Goal: Information Seeking & Learning: Learn about a topic

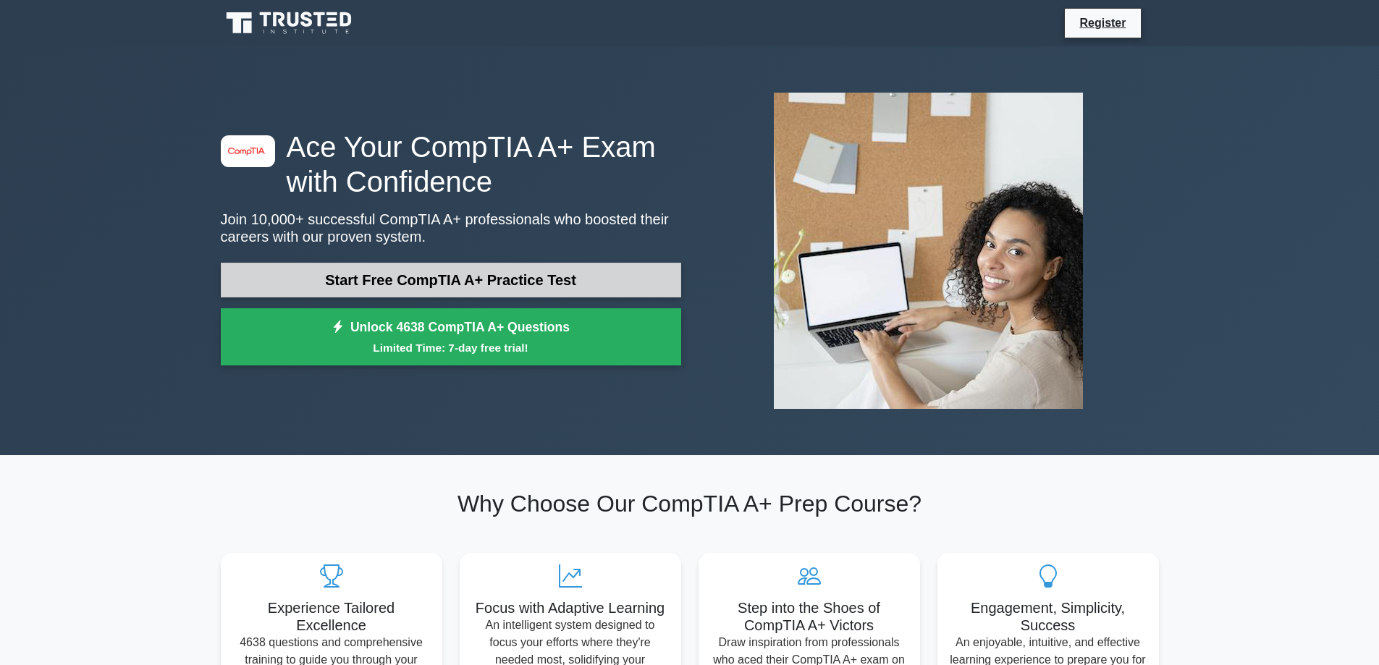
click at [539, 269] on link "Start Free CompTIA A+ Practice Test" at bounding box center [451, 280] width 460 height 35
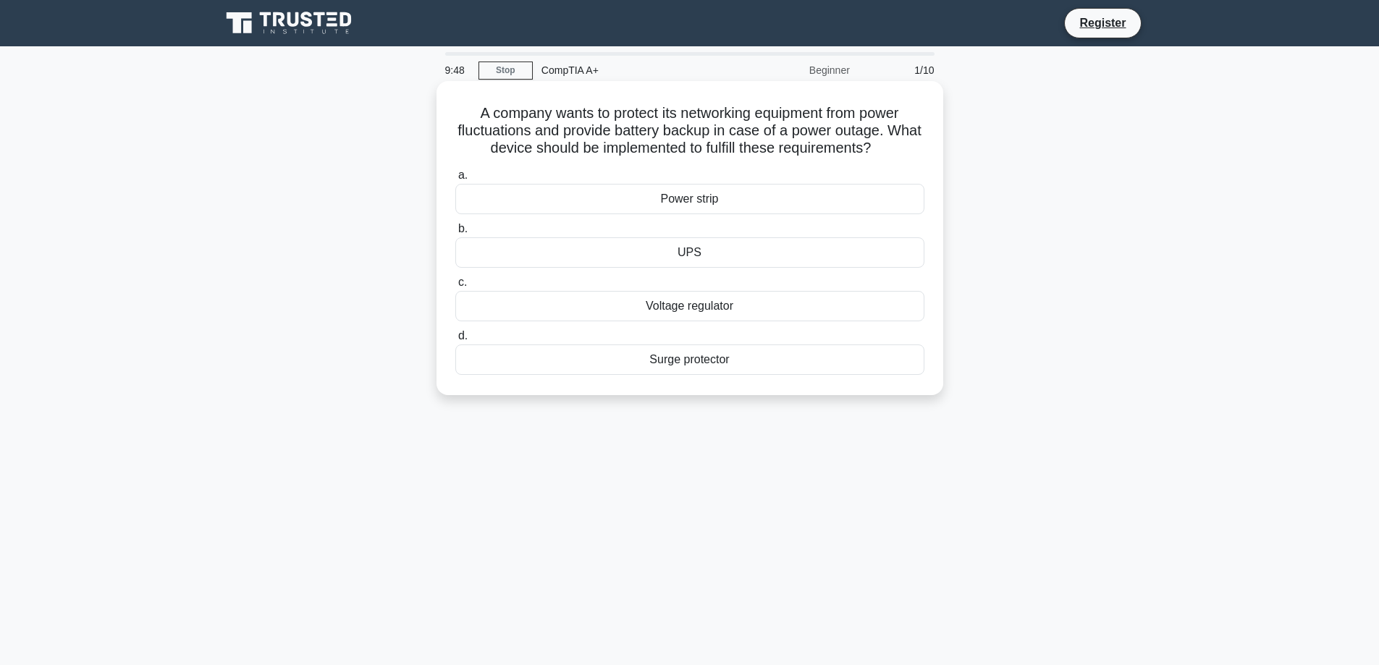
click at [708, 253] on div "UPS" at bounding box center [689, 252] width 469 height 30
click at [455, 234] on input "b. UPS" at bounding box center [455, 228] width 0 height 9
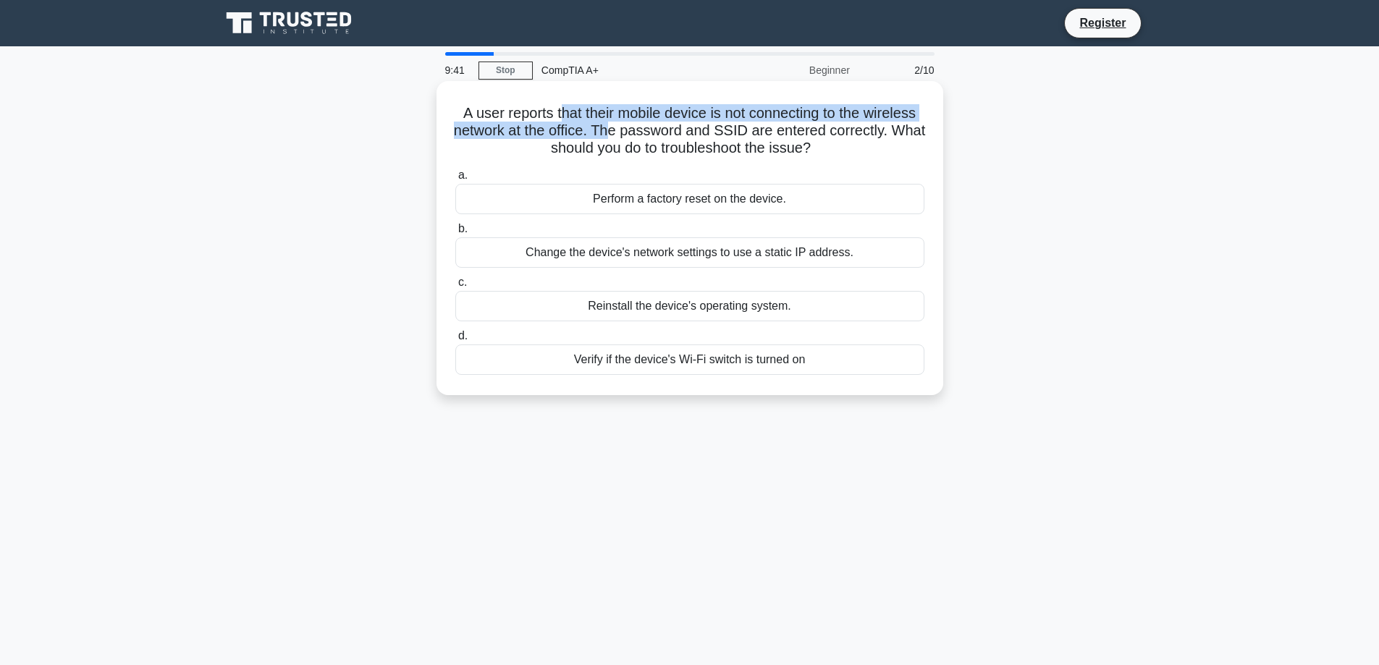
drag, startPoint x: 561, startPoint y: 119, endPoint x: 626, endPoint y: 132, distance: 66.4
click at [626, 132] on h5 "A user reports that their mobile device is not connecting to the wireless netwo…" at bounding box center [690, 131] width 472 height 54
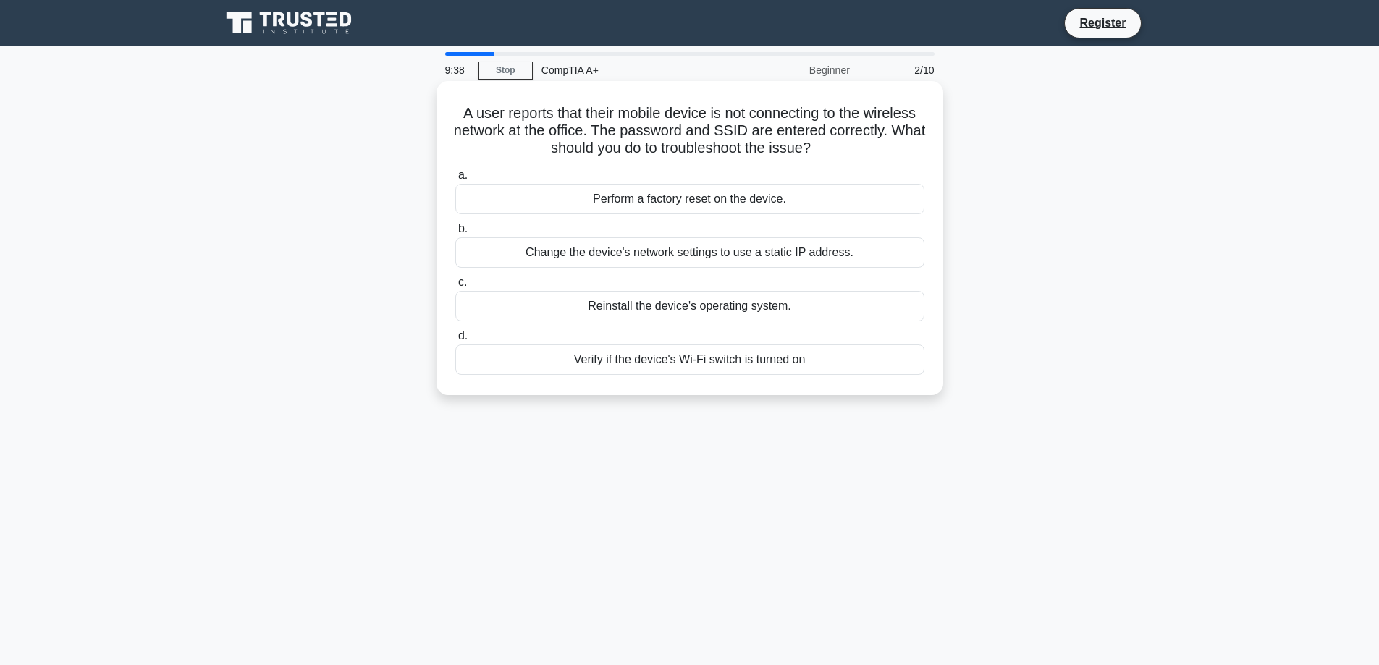
drag, startPoint x: 632, startPoint y: 130, endPoint x: 898, endPoint y: 146, distance: 266.1
click at [898, 146] on h5 "A user reports that their mobile device is not connecting to the wireless netwo…" at bounding box center [690, 131] width 472 height 54
click at [699, 362] on div "Verify if the device's Wi-Fi switch is turned on" at bounding box center [689, 360] width 469 height 30
click at [455, 341] on input "d. Verify if the device's Wi-Fi switch is turned on" at bounding box center [455, 336] width 0 height 9
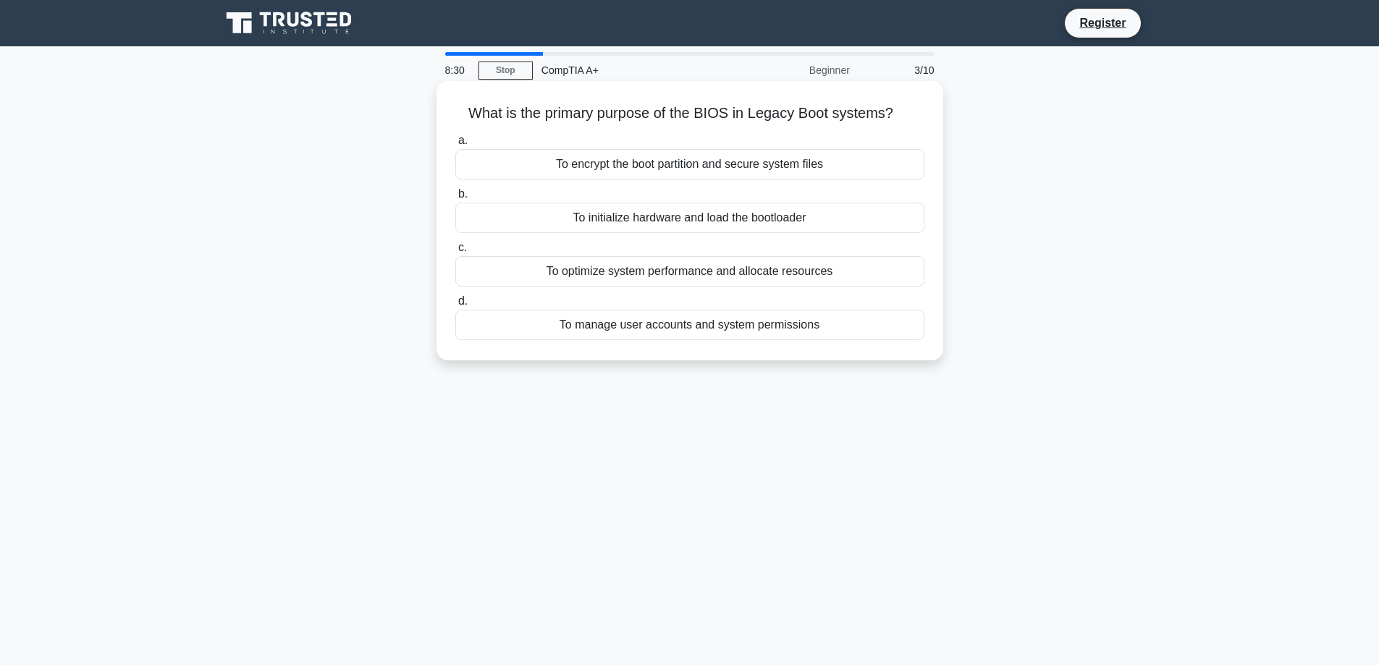
click at [679, 283] on div "To optimize system performance and allocate resources" at bounding box center [689, 271] width 469 height 30
click at [455, 253] on input "c. To optimize system performance and allocate resources" at bounding box center [455, 247] width 0 height 9
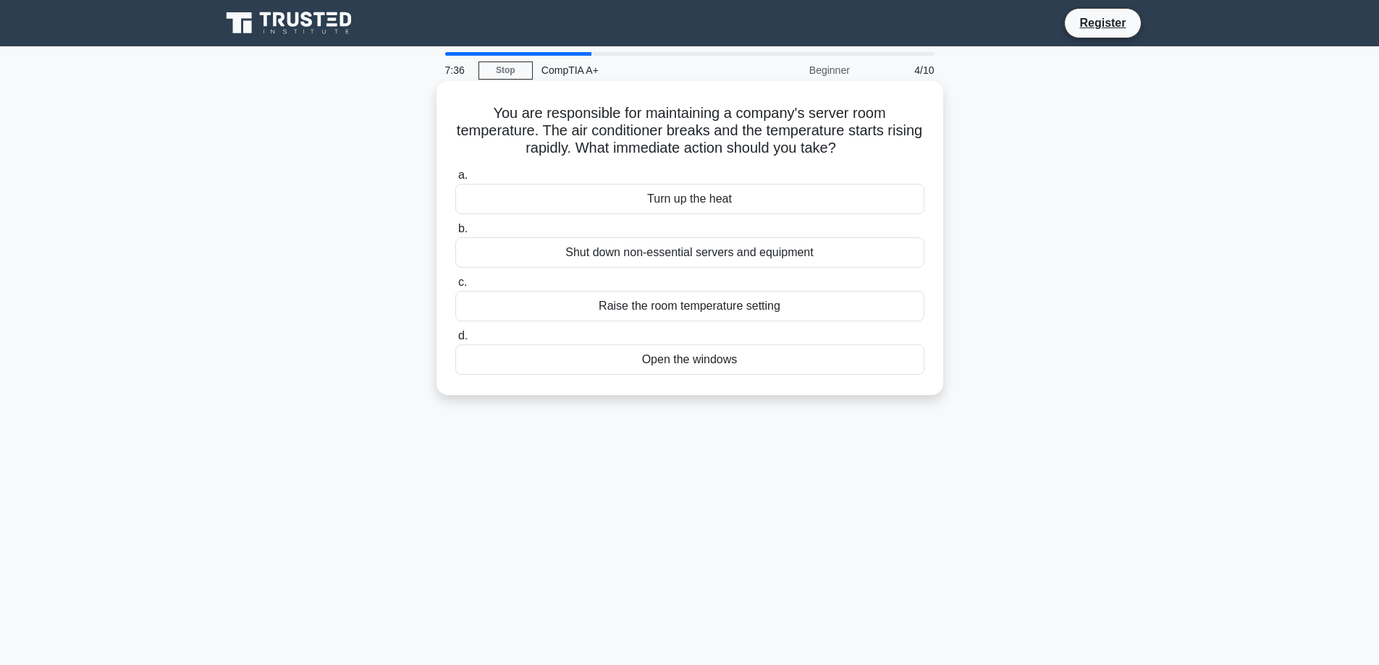
click at [829, 251] on div "Shut down non-essential servers and equipment" at bounding box center [689, 252] width 469 height 30
click at [455, 234] on input "b. Shut down non-essential servers and equipment" at bounding box center [455, 228] width 0 height 9
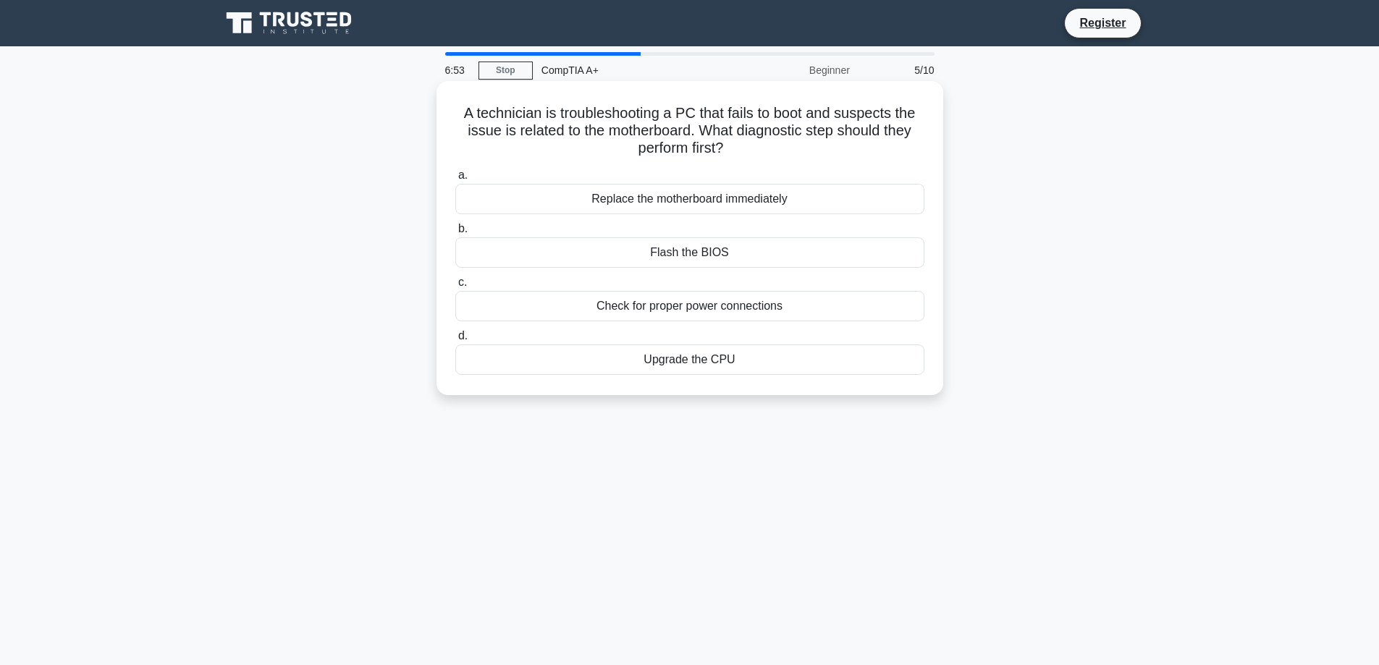
click at [601, 310] on div "Check for proper power connections" at bounding box center [689, 306] width 469 height 30
click at [455, 287] on input "c. Check for proper power connections" at bounding box center [455, 282] width 0 height 9
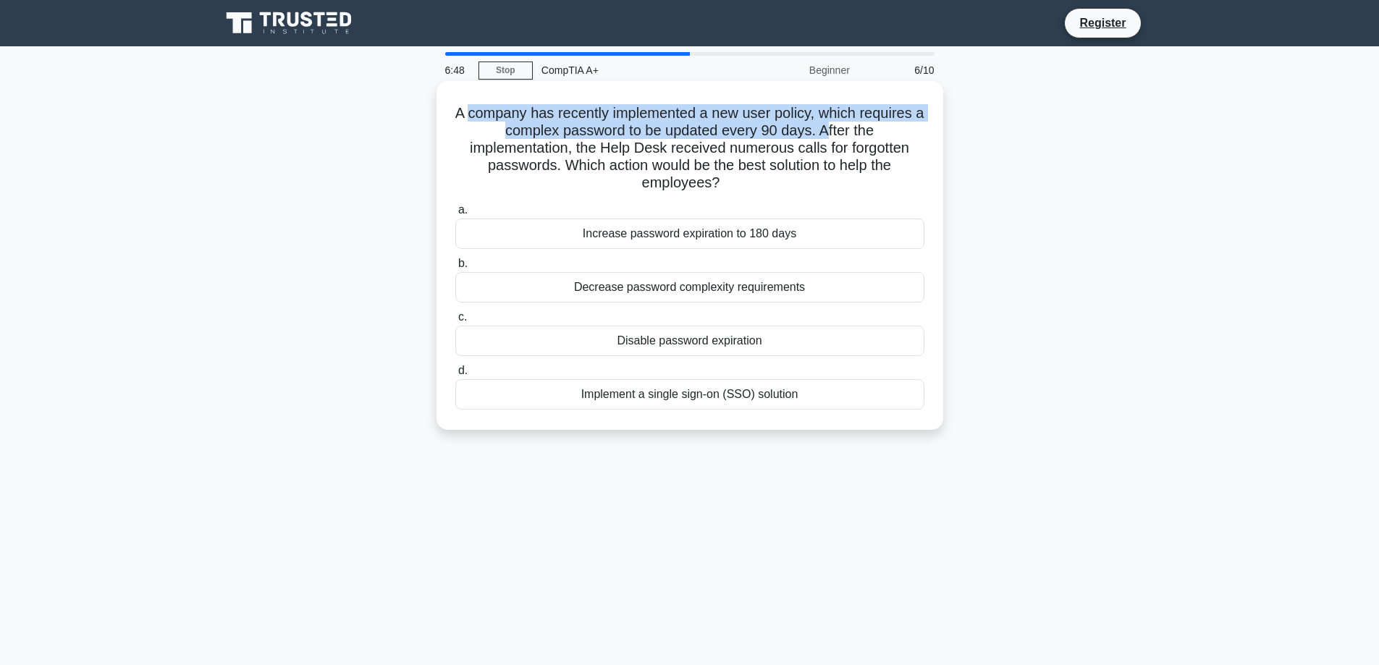
drag, startPoint x: 469, startPoint y: 116, endPoint x: 612, endPoint y: 157, distance: 148.4
click at [806, 138] on h5 "A company has recently implemented a new user policy, which requires a complex …" at bounding box center [690, 148] width 472 height 88
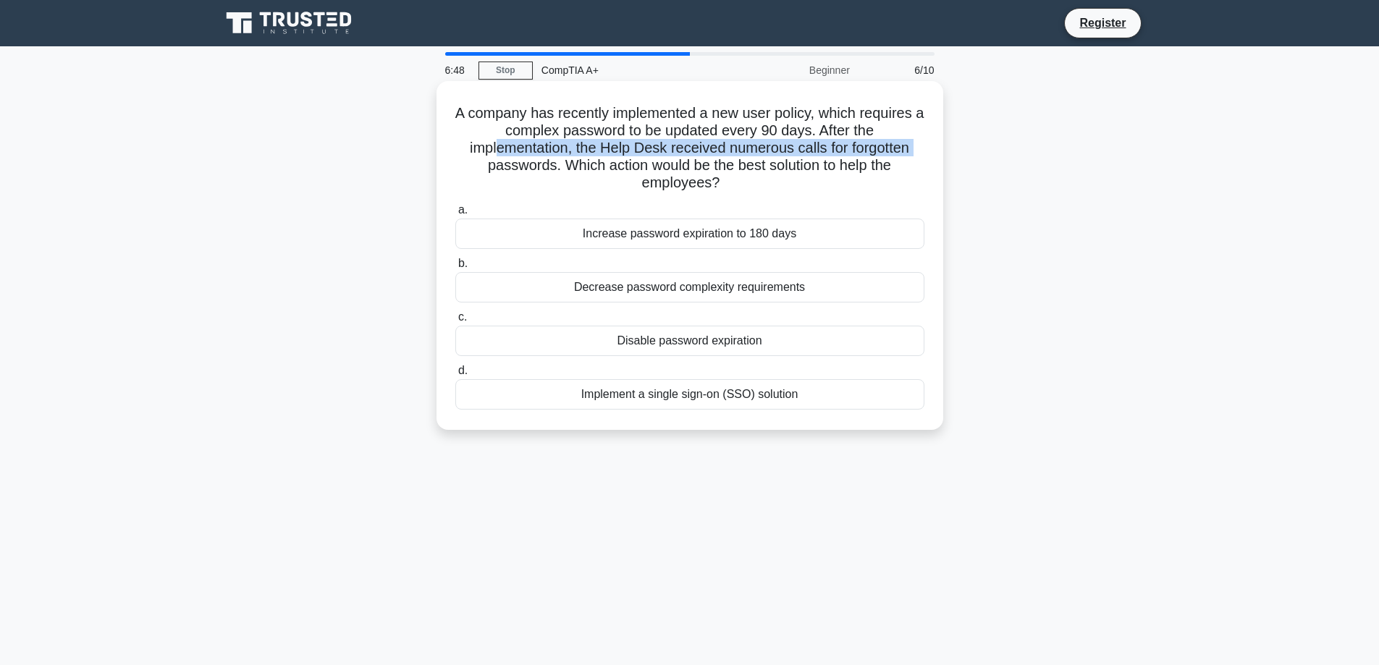
drag, startPoint x: 476, startPoint y: 157, endPoint x: 457, endPoint y: 158, distance: 19.6
click at [457, 158] on h5 "A company has recently implemented a new user policy, which requires a complex …" at bounding box center [690, 148] width 472 height 88
click at [463, 150] on h5 "A company has recently implemented a new user policy, which requires a complex …" at bounding box center [690, 148] width 472 height 88
drag, startPoint x: 544, startPoint y: 151, endPoint x: 780, endPoint y: 186, distance: 237.9
click at [780, 186] on h5 "A company has recently implemented a new user policy, which requires a complex …" at bounding box center [690, 148] width 472 height 88
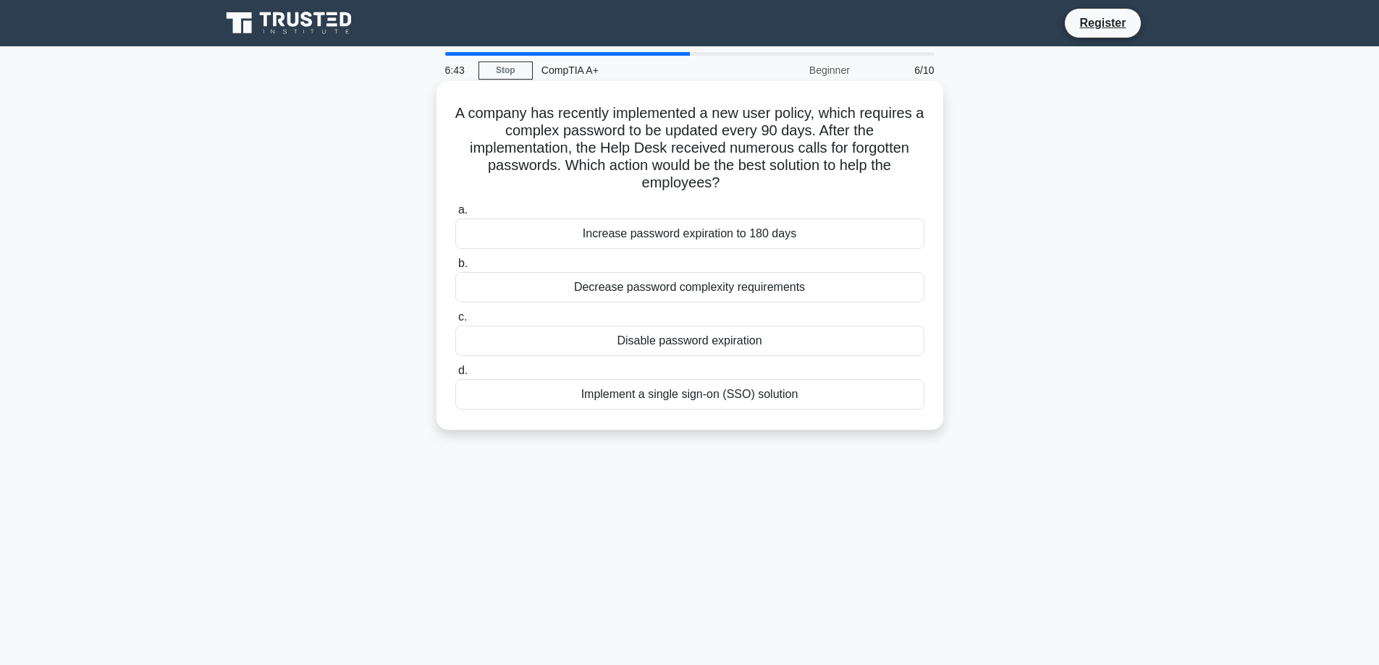
click at [727, 191] on icon ".spinner_0XTQ{transform-origin:center;animation:spinner_y6GP .75s linear infini…" at bounding box center [727, 183] width 17 height 17
click at [647, 401] on div "Implement a single sign-on (SSO) solution" at bounding box center [689, 394] width 469 height 30
click at [455, 376] on input "d. Implement a single sign-on (SSO) solution" at bounding box center [455, 370] width 0 height 9
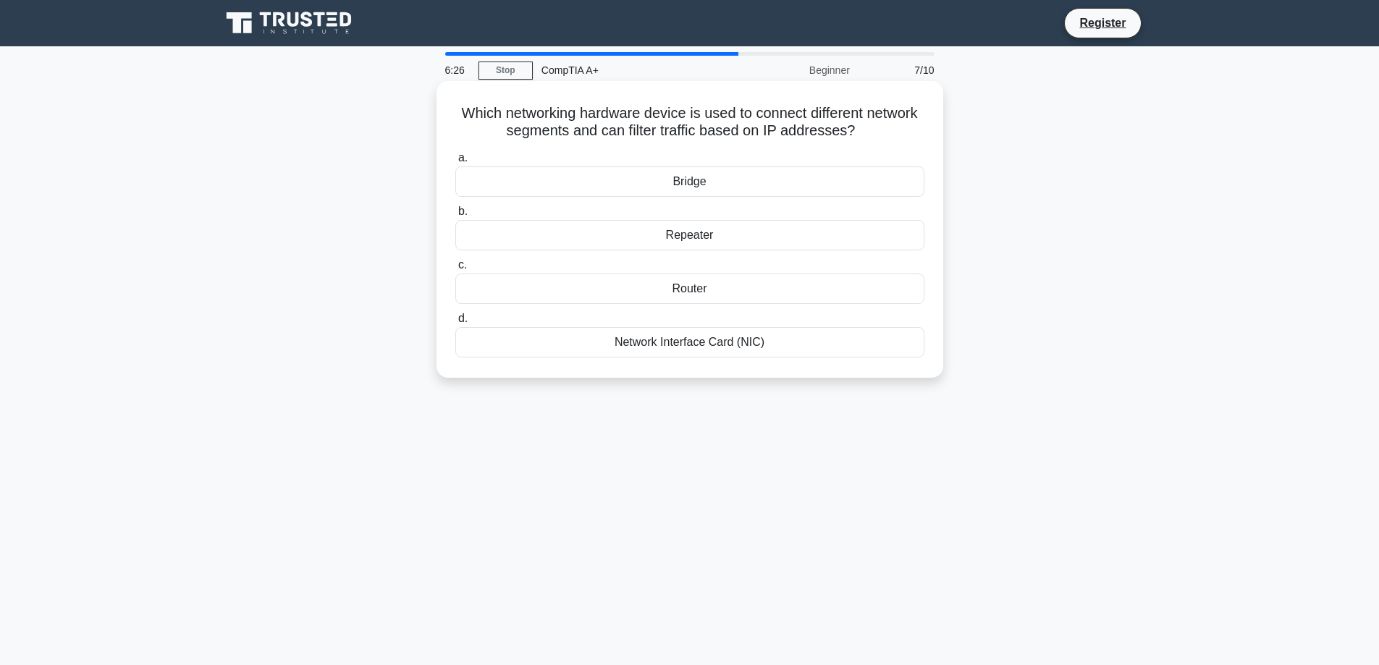
drag, startPoint x: 695, startPoint y: 118, endPoint x: 894, endPoint y: 137, distance: 199.9
click at [894, 137] on h5 "Which networking hardware device is used to connect different network segments …" at bounding box center [690, 122] width 472 height 36
click at [756, 292] on div "Router" at bounding box center [689, 289] width 469 height 30
click at [455, 270] on input "c. Router" at bounding box center [455, 265] width 0 height 9
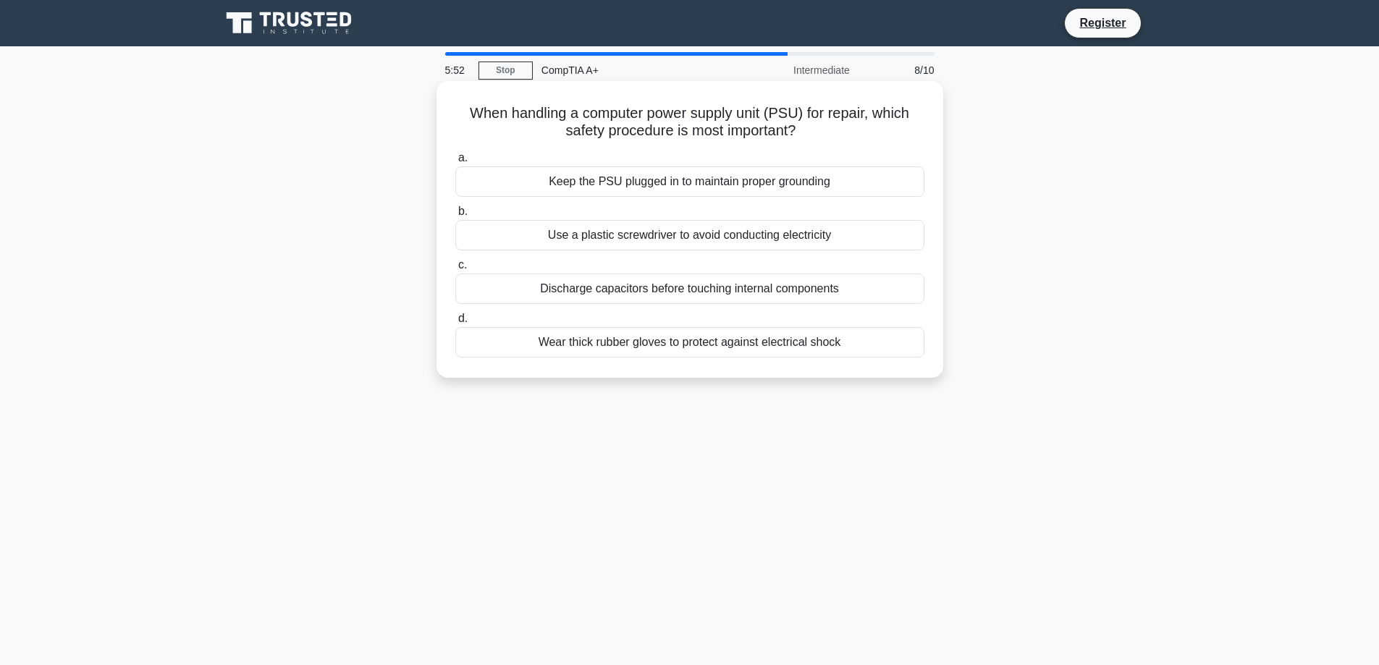
click at [752, 187] on div "Keep the PSU plugged in to maintain proper grounding" at bounding box center [689, 181] width 469 height 30
click at [455, 163] on input "a. Keep the PSU plugged in to maintain proper grounding" at bounding box center [455, 157] width 0 height 9
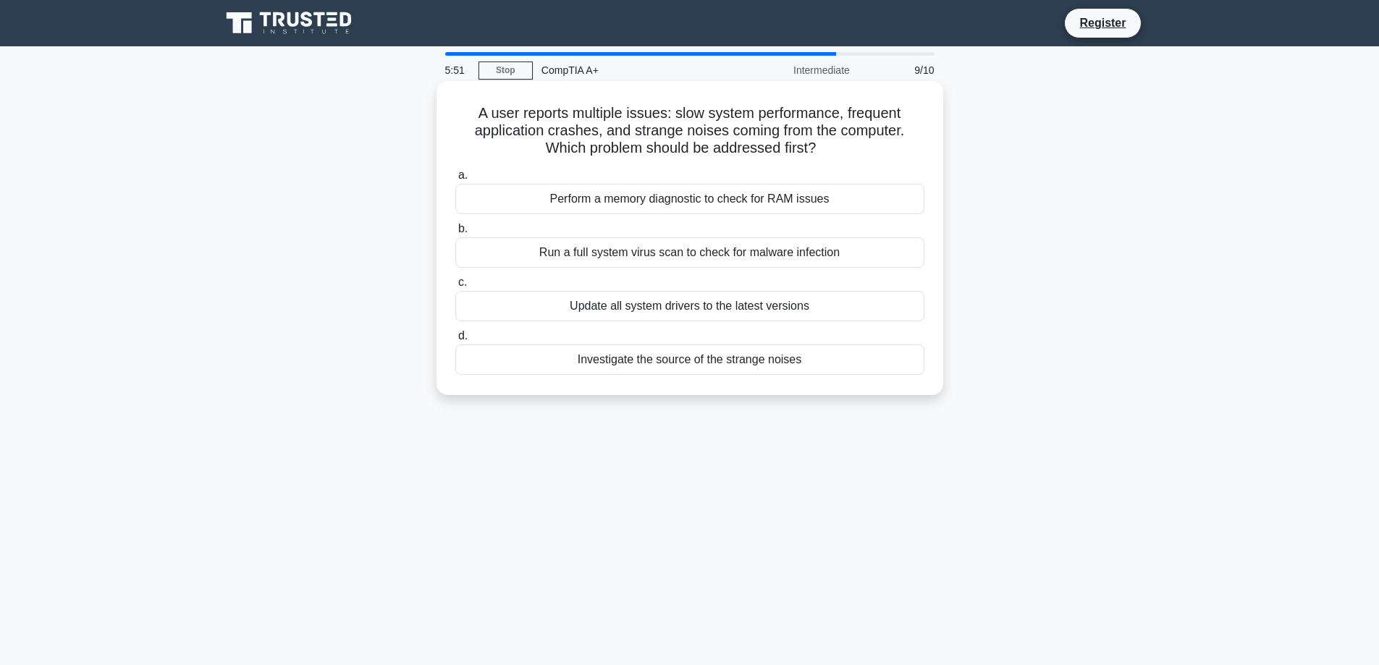
click at [725, 198] on div "Perform a memory diagnostic to check for RAM issues" at bounding box center [689, 199] width 469 height 30
click at [455, 180] on input "a. Perform a memory diagnostic to check for RAM issues" at bounding box center [455, 175] width 0 height 9
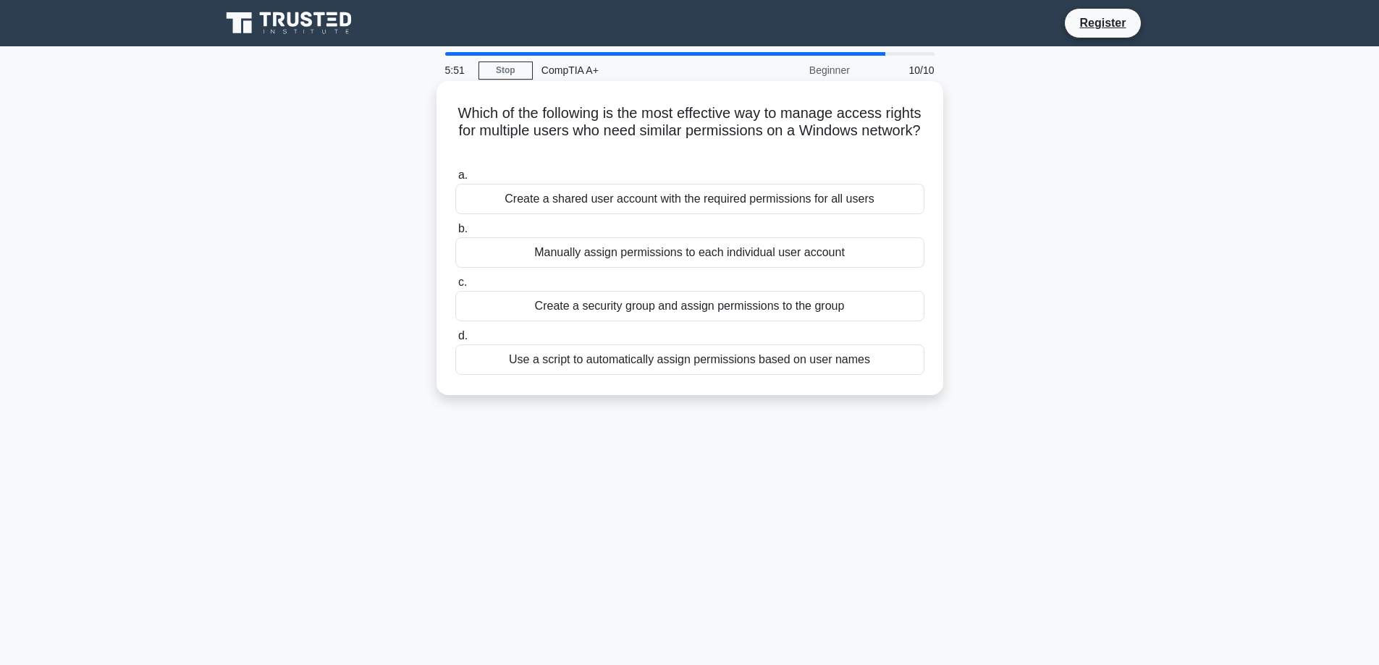
click at [725, 201] on div "Create a shared user account with the required permissions for all users" at bounding box center [689, 199] width 469 height 30
click at [455, 180] on input "a. Create a shared user account with the required permissions for all users" at bounding box center [455, 175] width 0 height 9
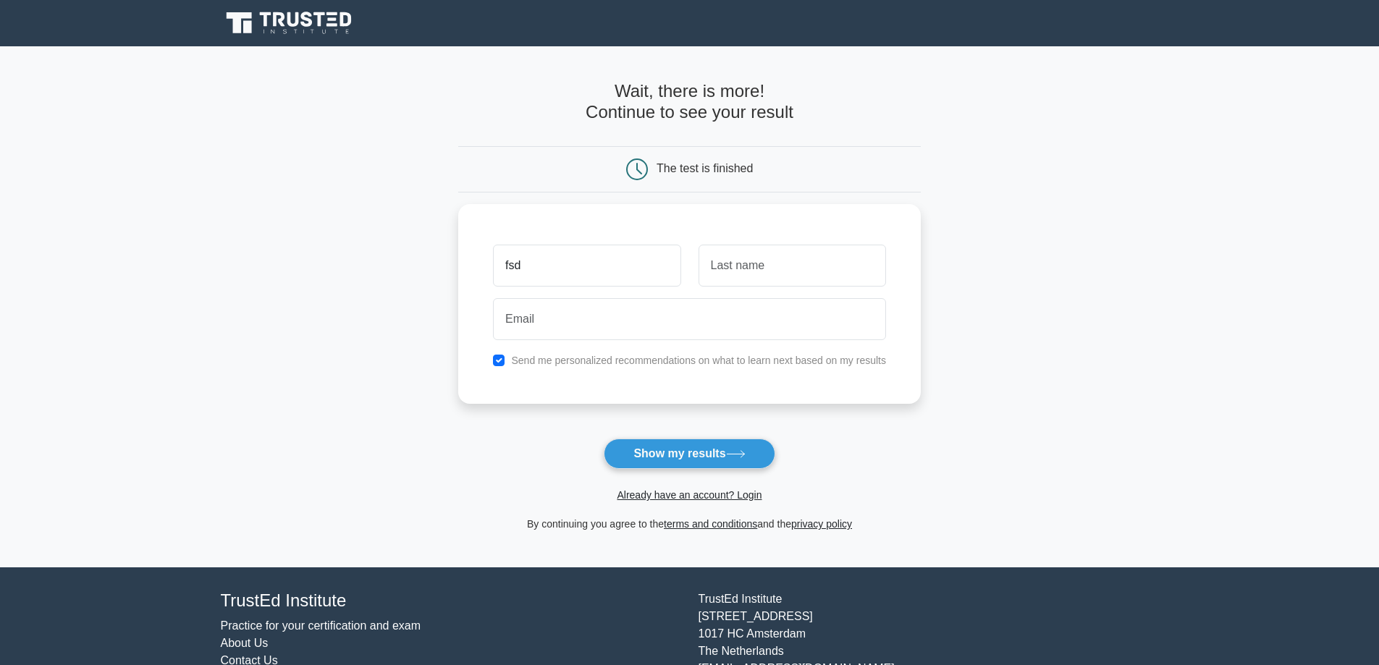
type input "fsd"
type input "fdassdas"
click at [504, 355] on input "checkbox" at bounding box center [499, 357] width 12 height 12
checkbox input "false"
click at [677, 455] on button "Show my results" at bounding box center [689, 454] width 171 height 30
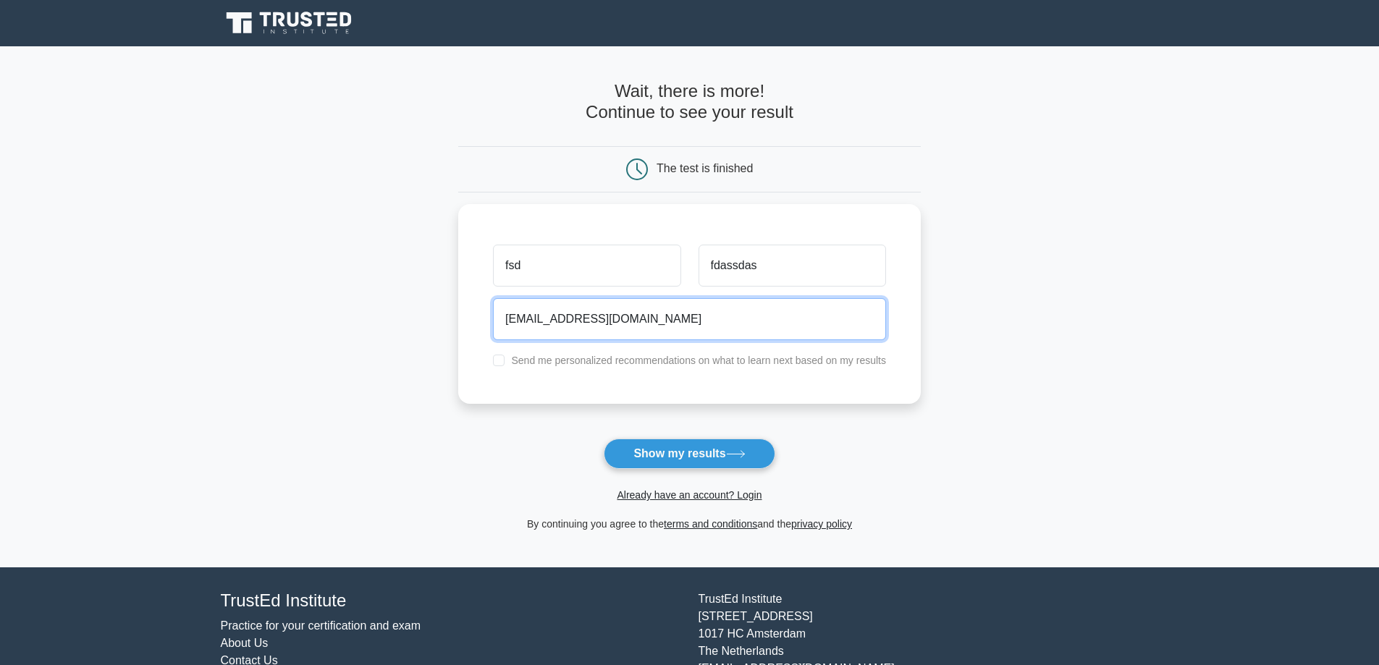
type input "dfsadasdasdsadfasfa@gmail.com"
click at [641, 446] on button "Show my results" at bounding box center [689, 454] width 171 height 30
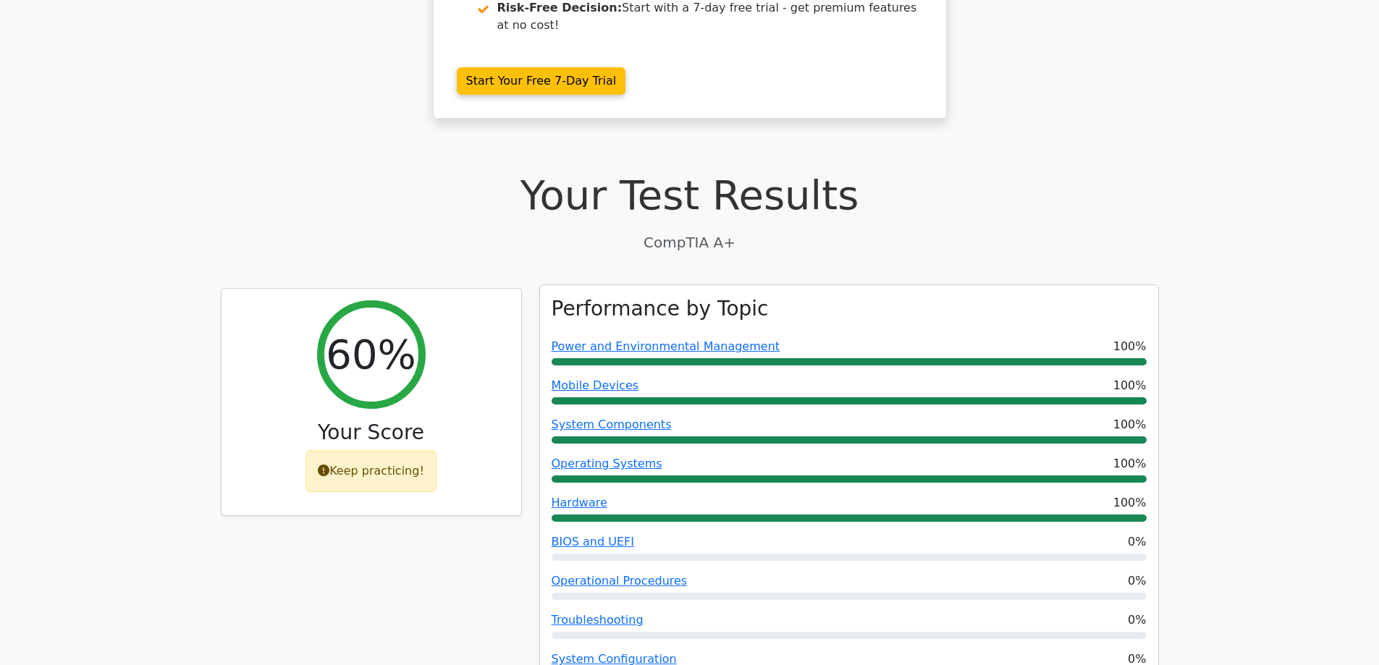
scroll to position [434, 0]
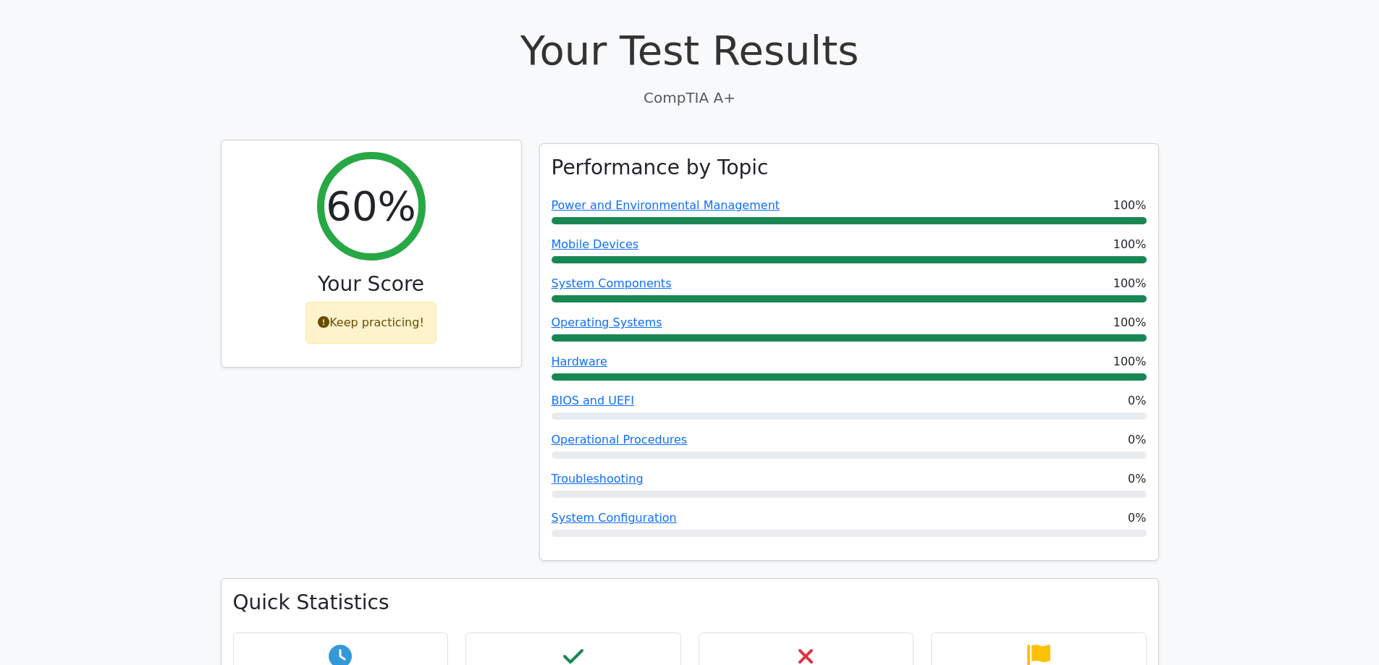
click at [393, 302] on div "Keep practicing!" at bounding box center [370, 323] width 131 height 42
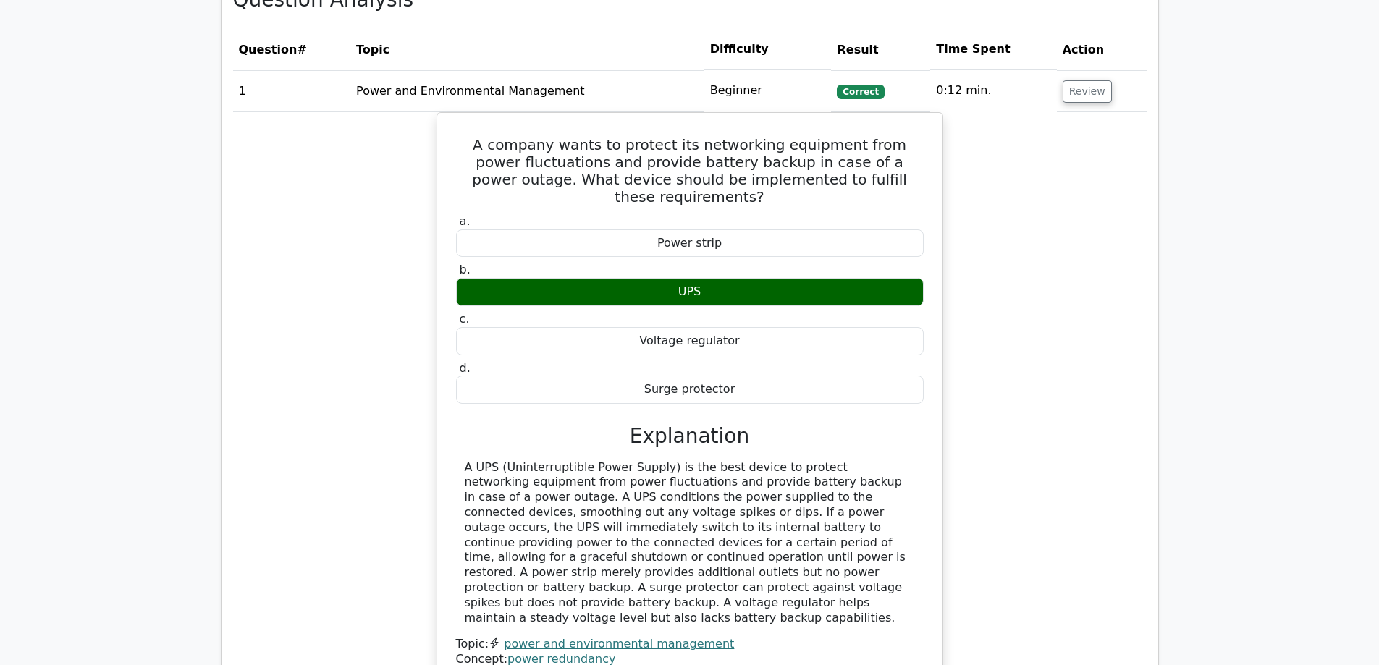
scroll to position [1303, 0]
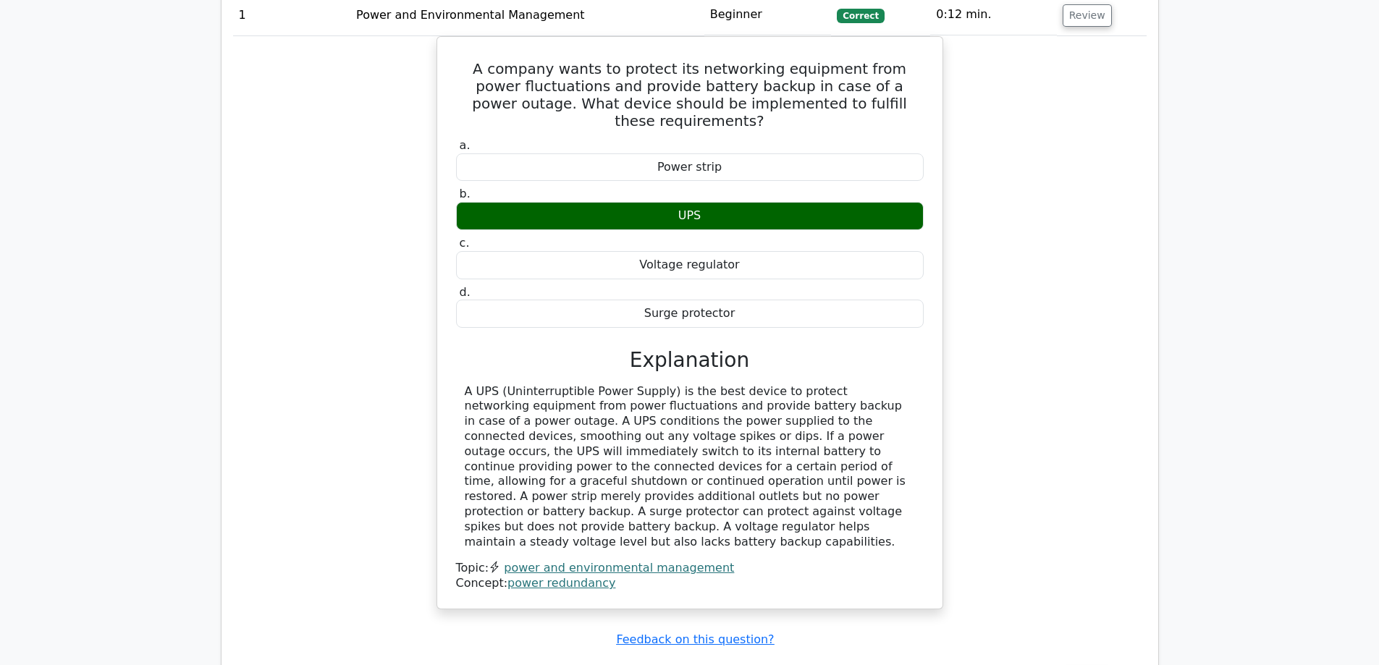
click at [1089, 442] on div "A company wants to protect its networking equipment from power fluctuations and…" at bounding box center [689, 331] width 913 height 591
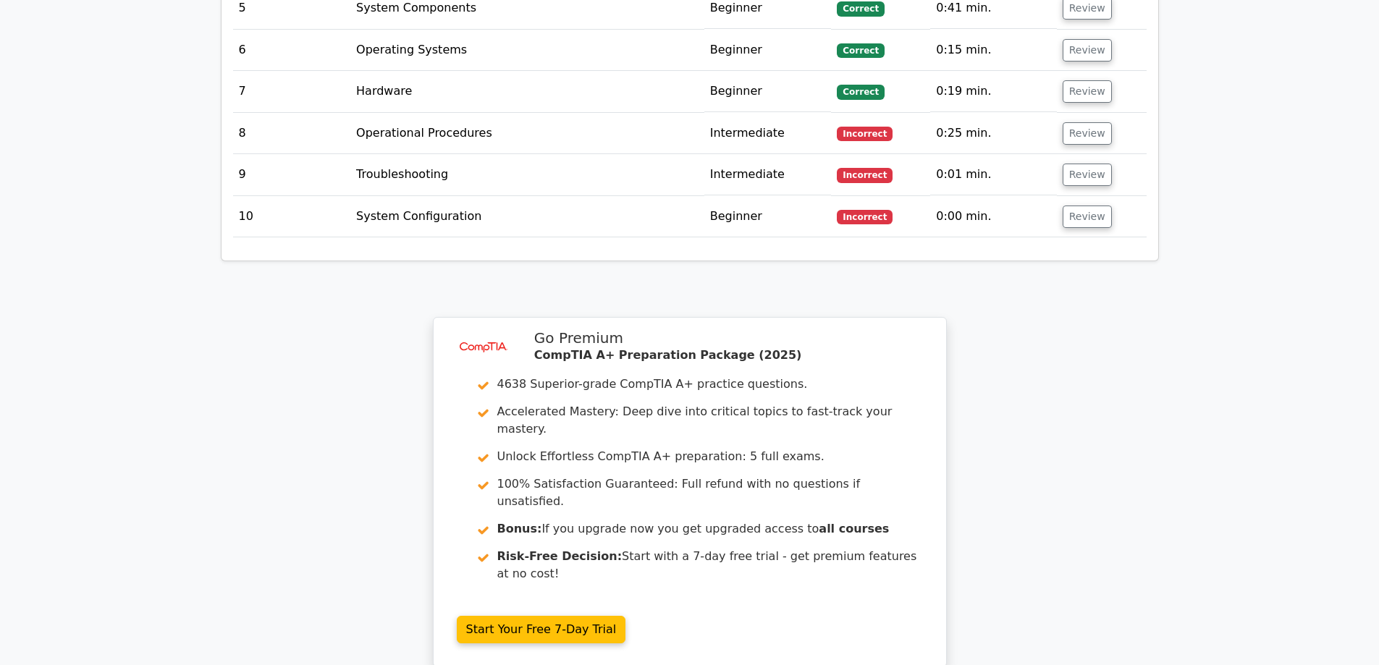
scroll to position [1737, 0]
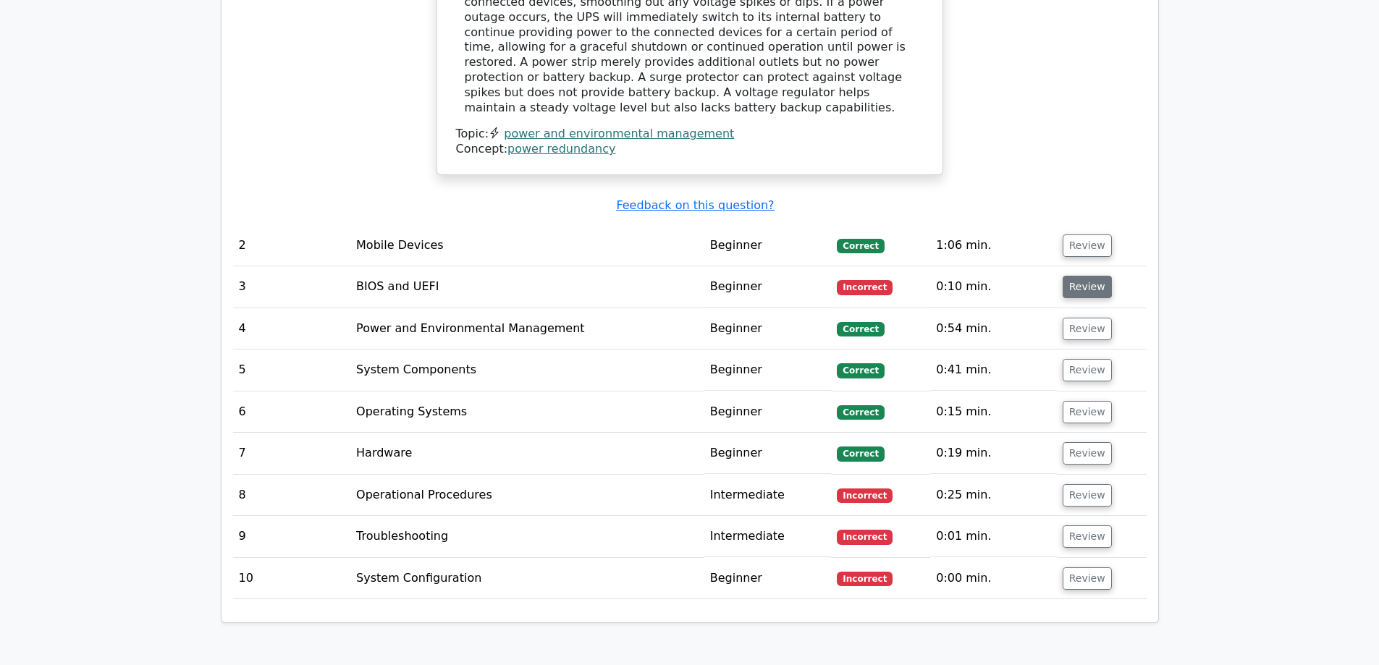
click at [1069, 276] on button "Review" at bounding box center [1087, 287] width 49 height 22
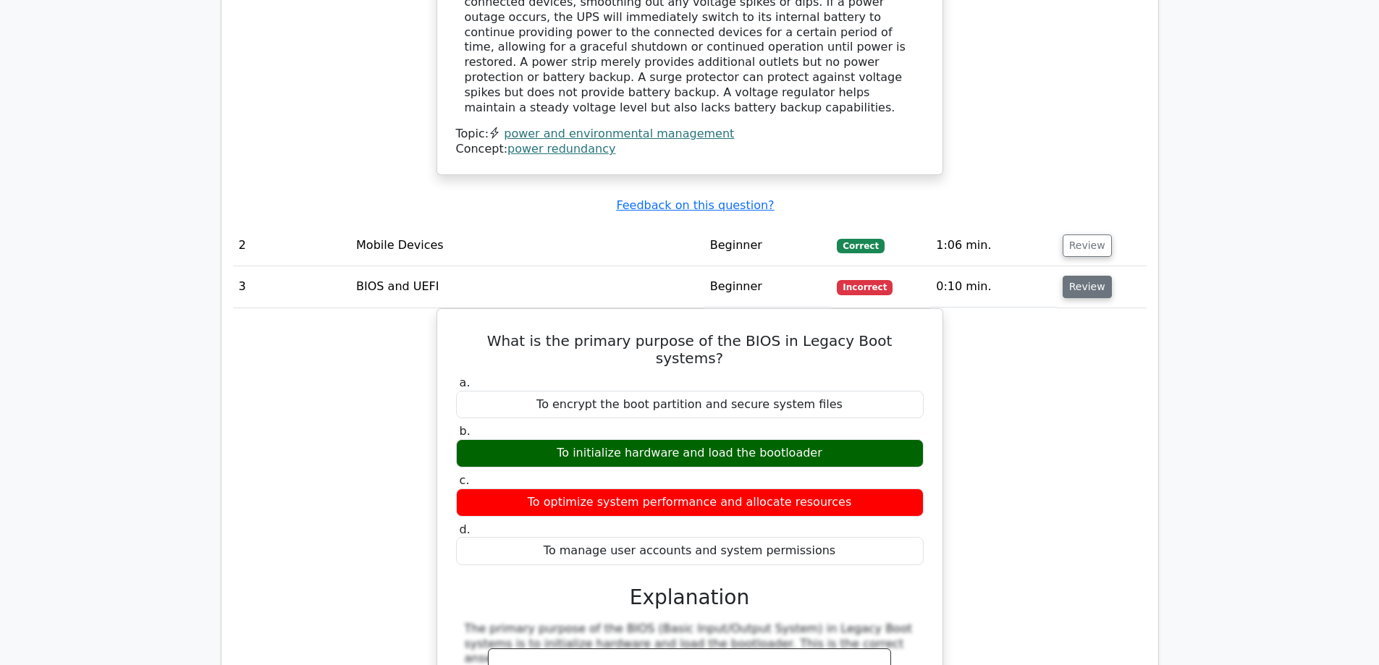
click at [1072, 276] on button "Review" at bounding box center [1087, 287] width 49 height 22
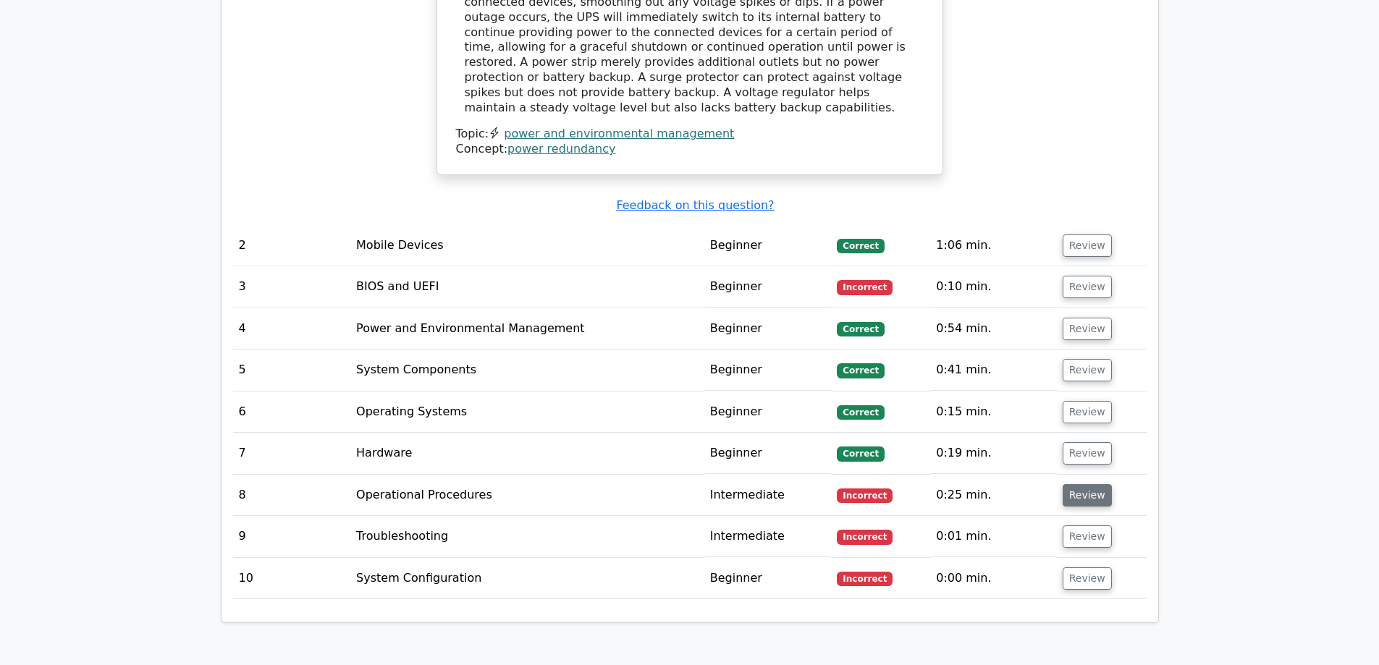
click at [1069, 484] on button "Review" at bounding box center [1087, 495] width 49 height 22
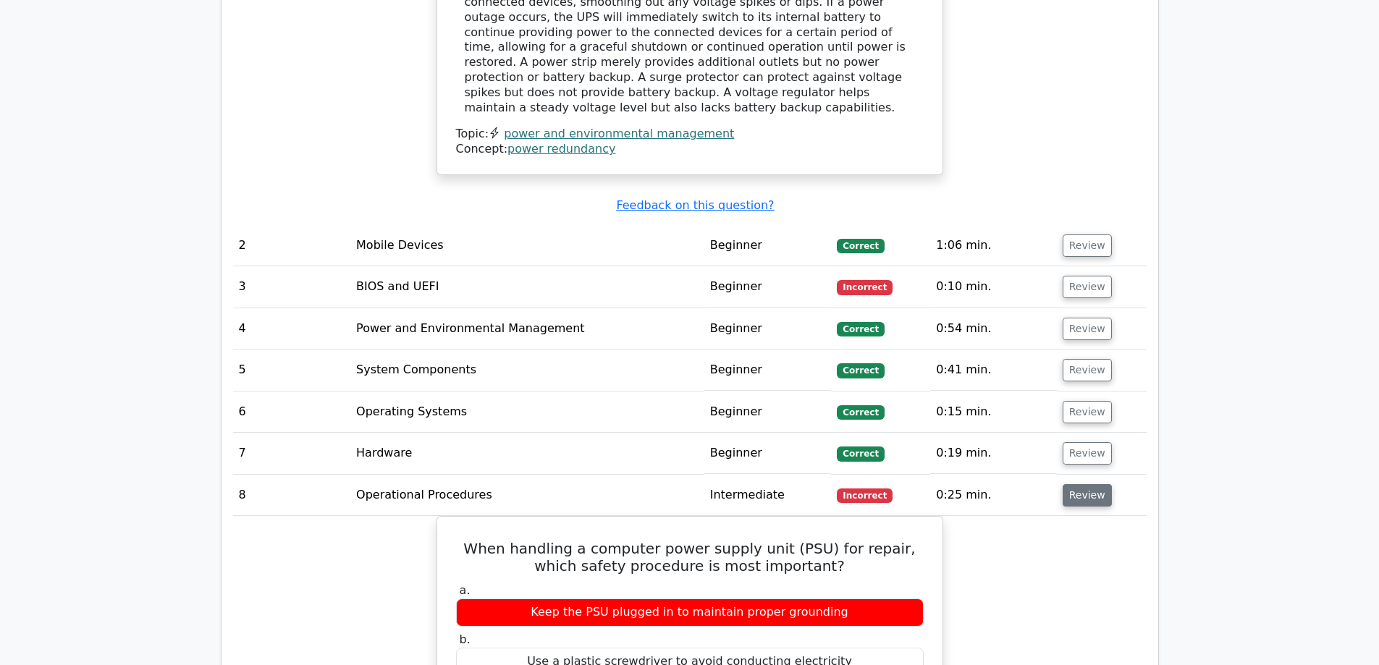
click at [1069, 484] on button "Review" at bounding box center [1087, 495] width 49 height 22
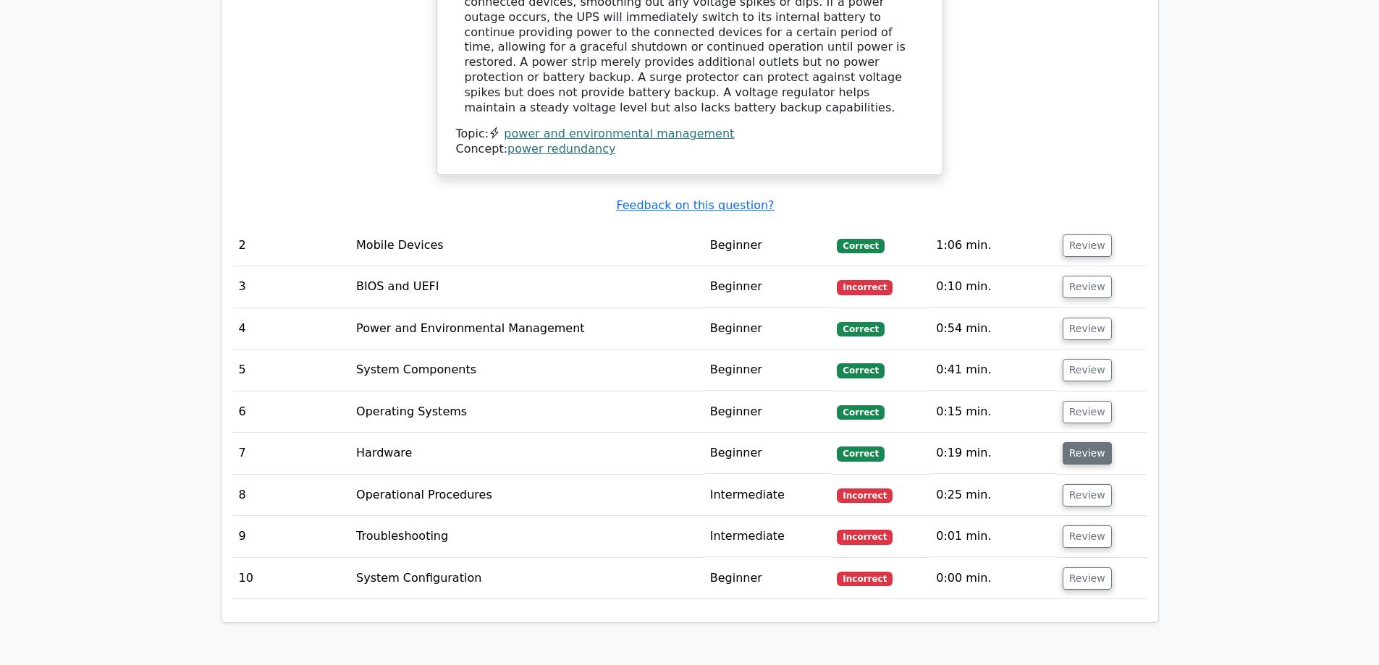
click at [1069, 442] on button "Review" at bounding box center [1087, 453] width 49 height 22
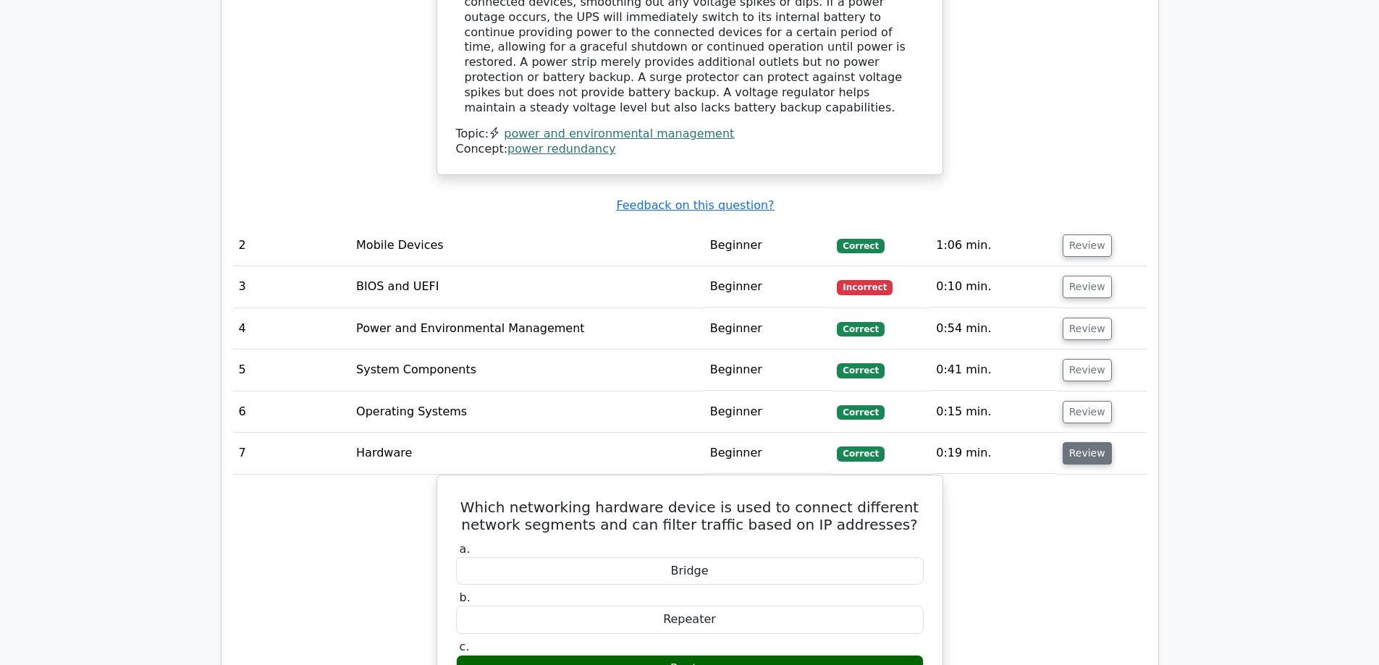
click at [1069, 442] on button "Review" at bounding box center [1087, 453] width 49 height 22
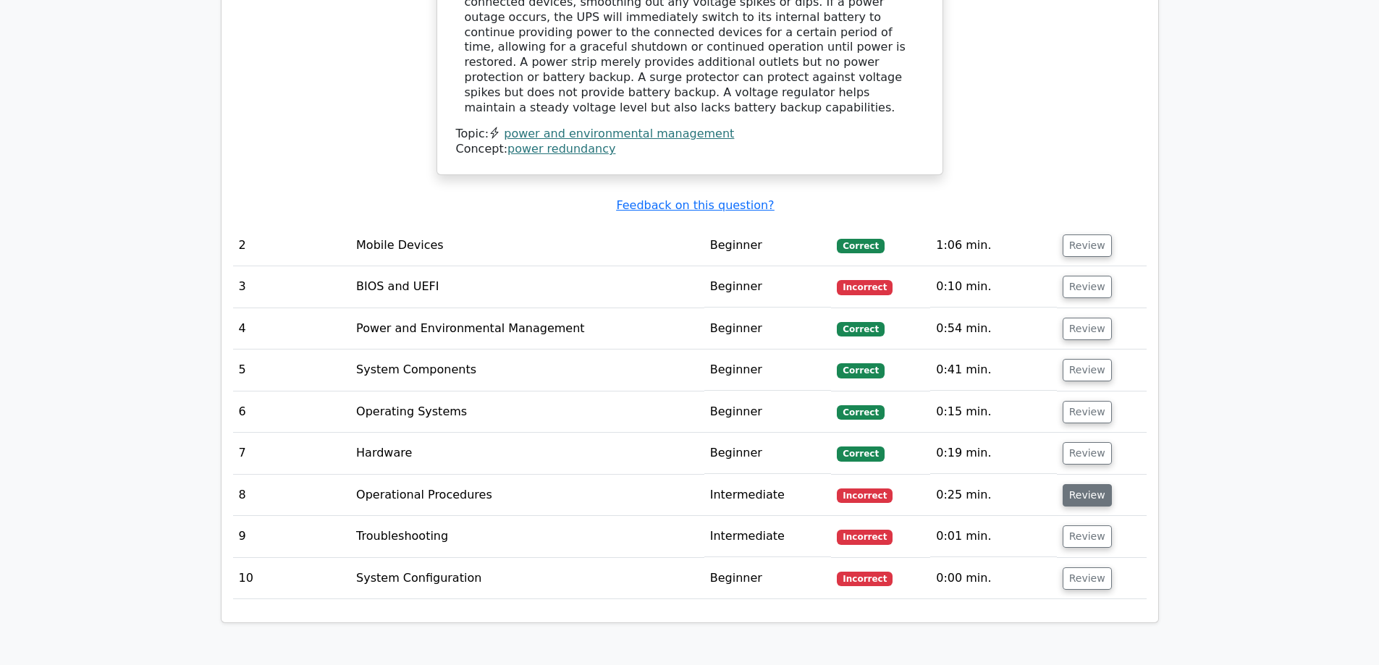
click at [1082, 484] on button "Review" at bounding box center [1087, 495] width 49 height 22
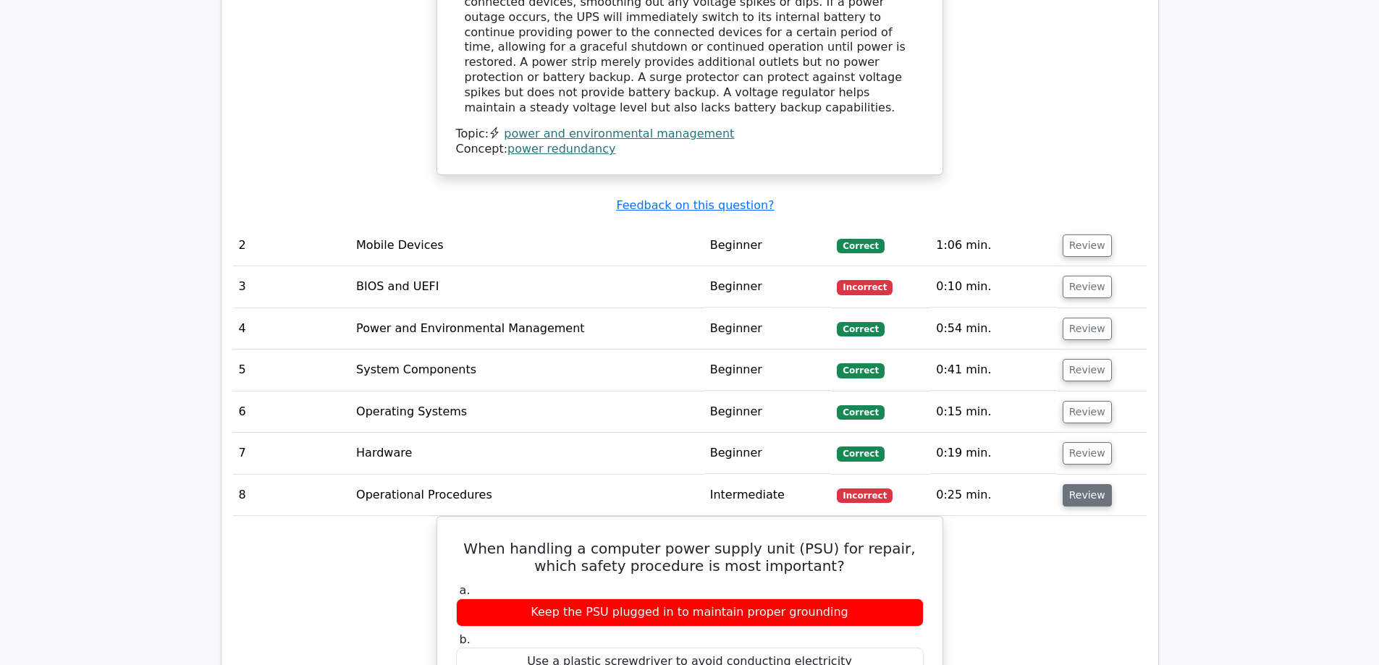
click at [1084, 484] on button "Review" at bounding box center [1087, 495] width 49 height 22
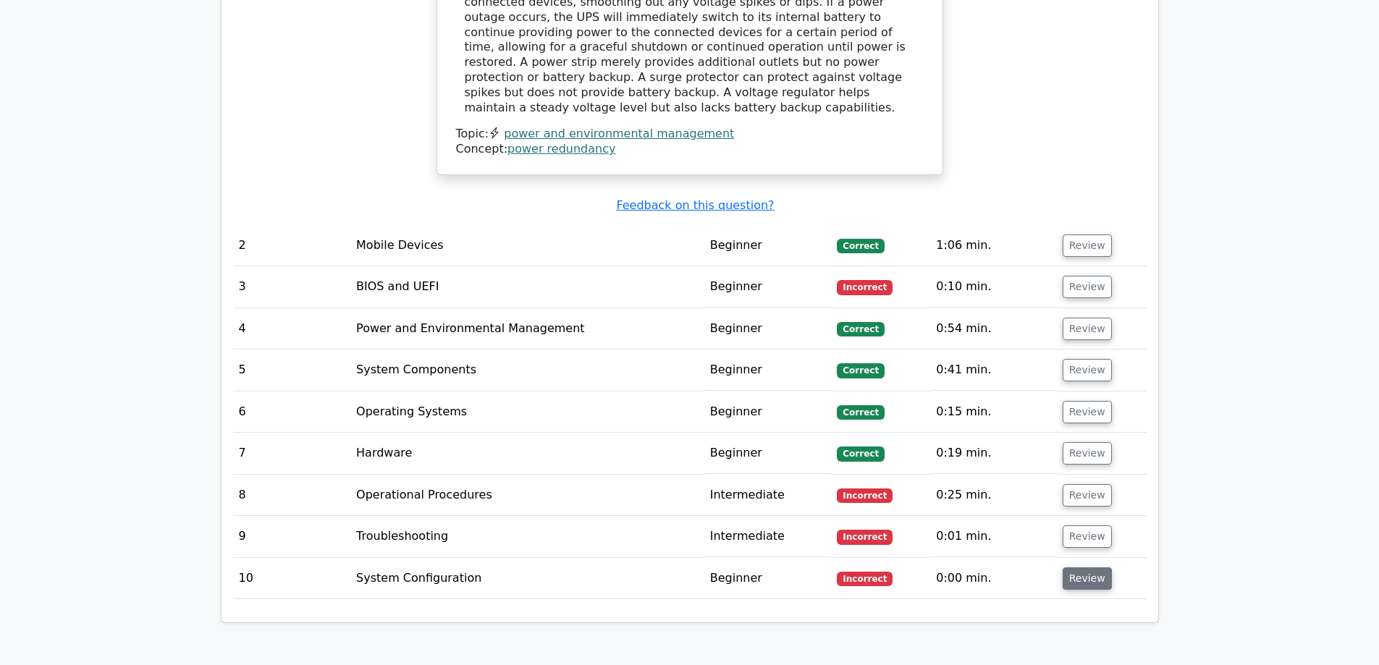
click at [1083, 567] on button "Review" at bounding box center [1087, 578] width 49 height 22
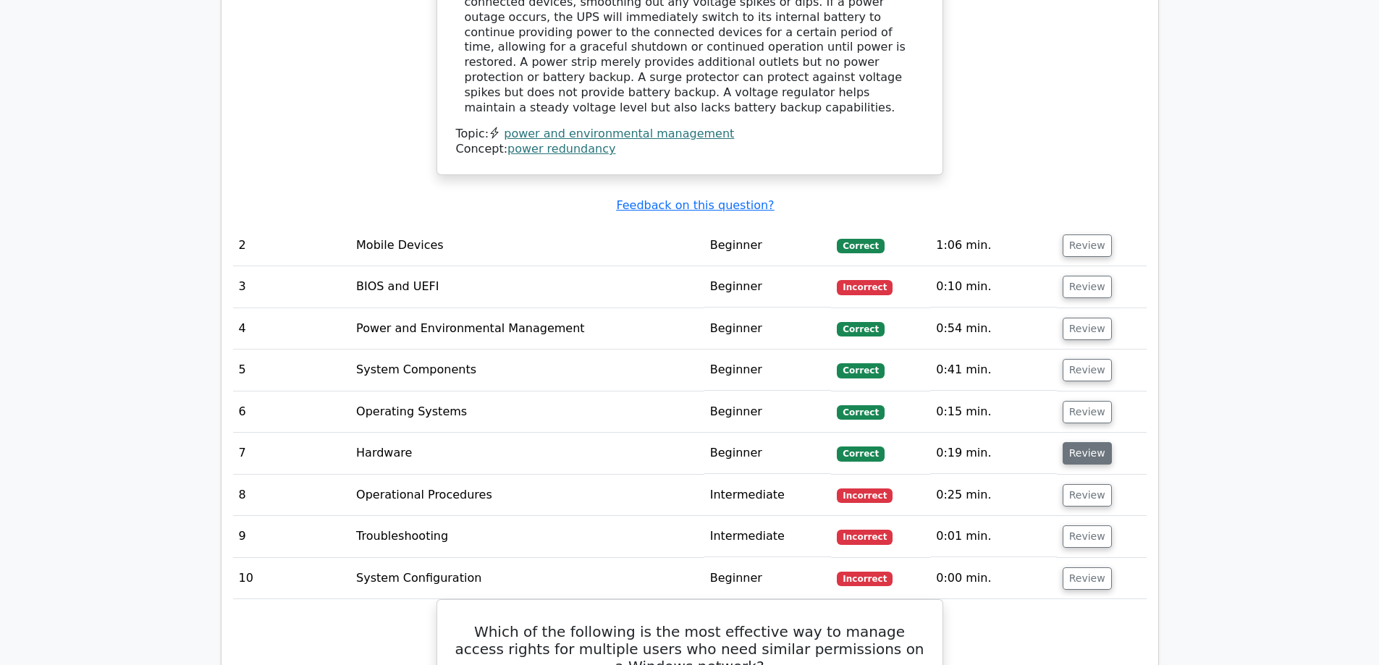
click at [1072, 442] on button "Review" at bounding box center [1087, 453] width 49 height 22
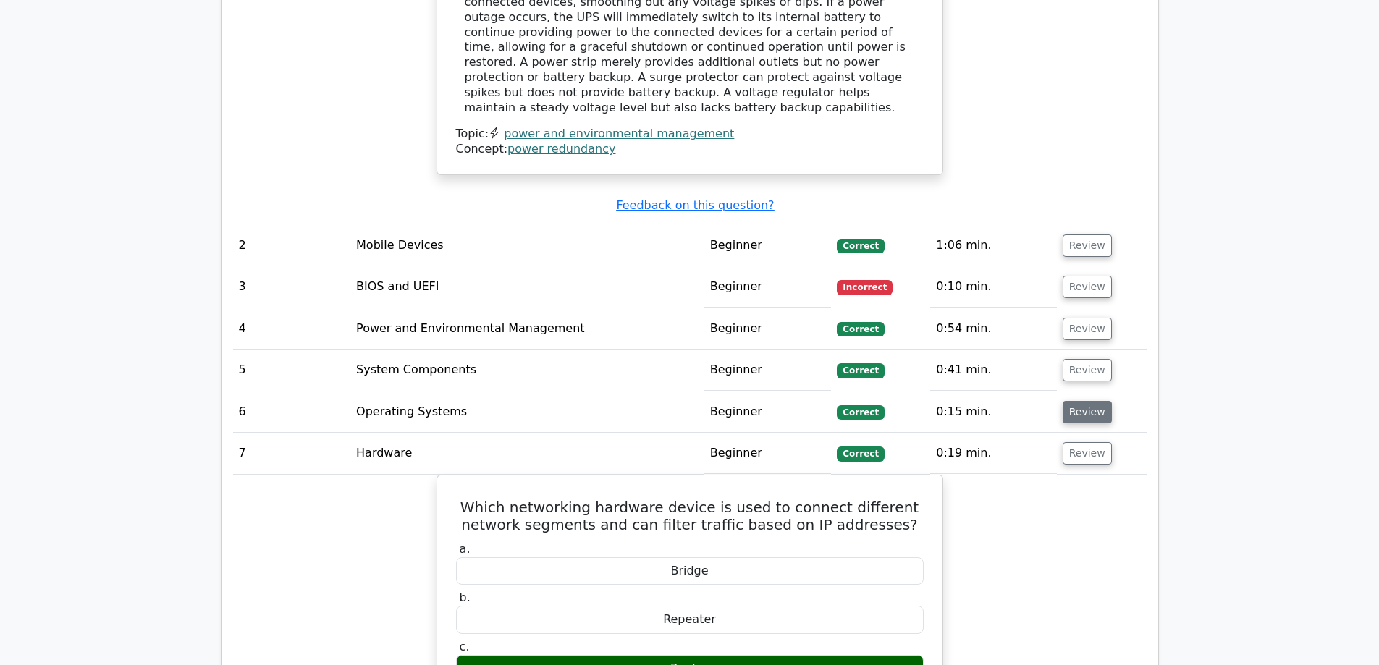
click at [1076, 401] on button "Review" at bounding box center [1087, 412] width 49 height 22
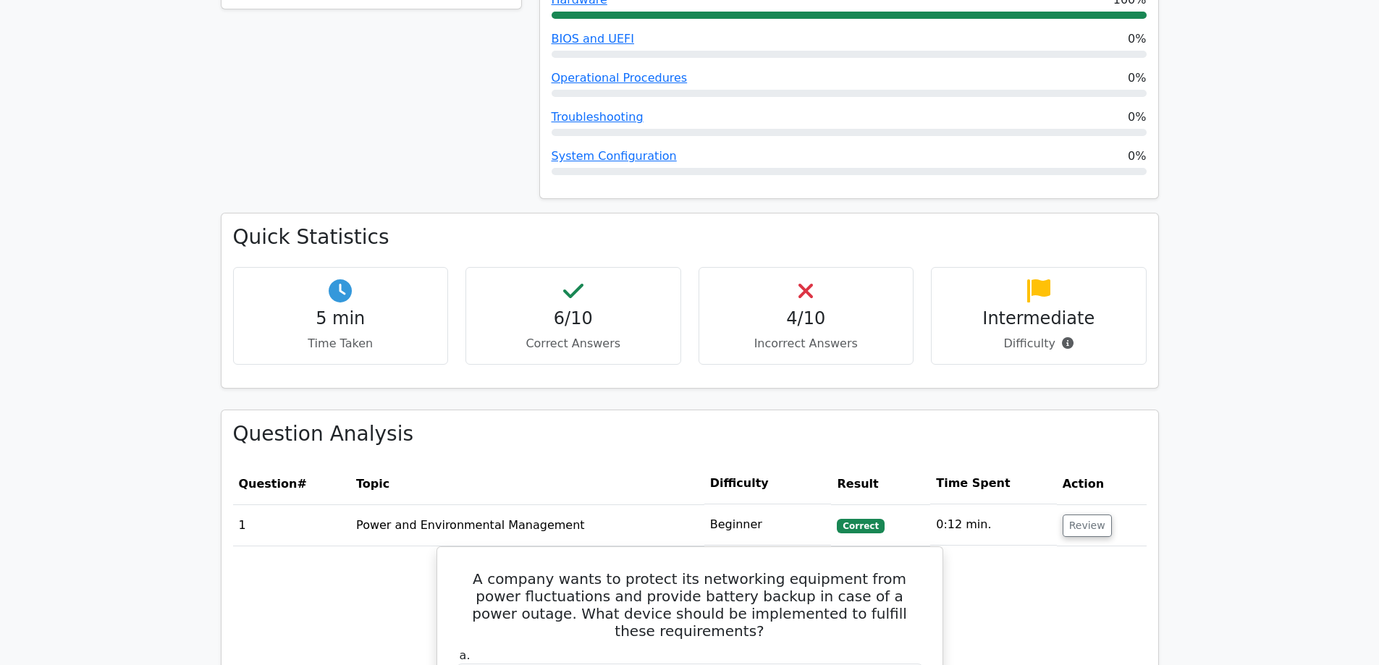
scroll to position [724, 0]
